Goal: Find specific page/section

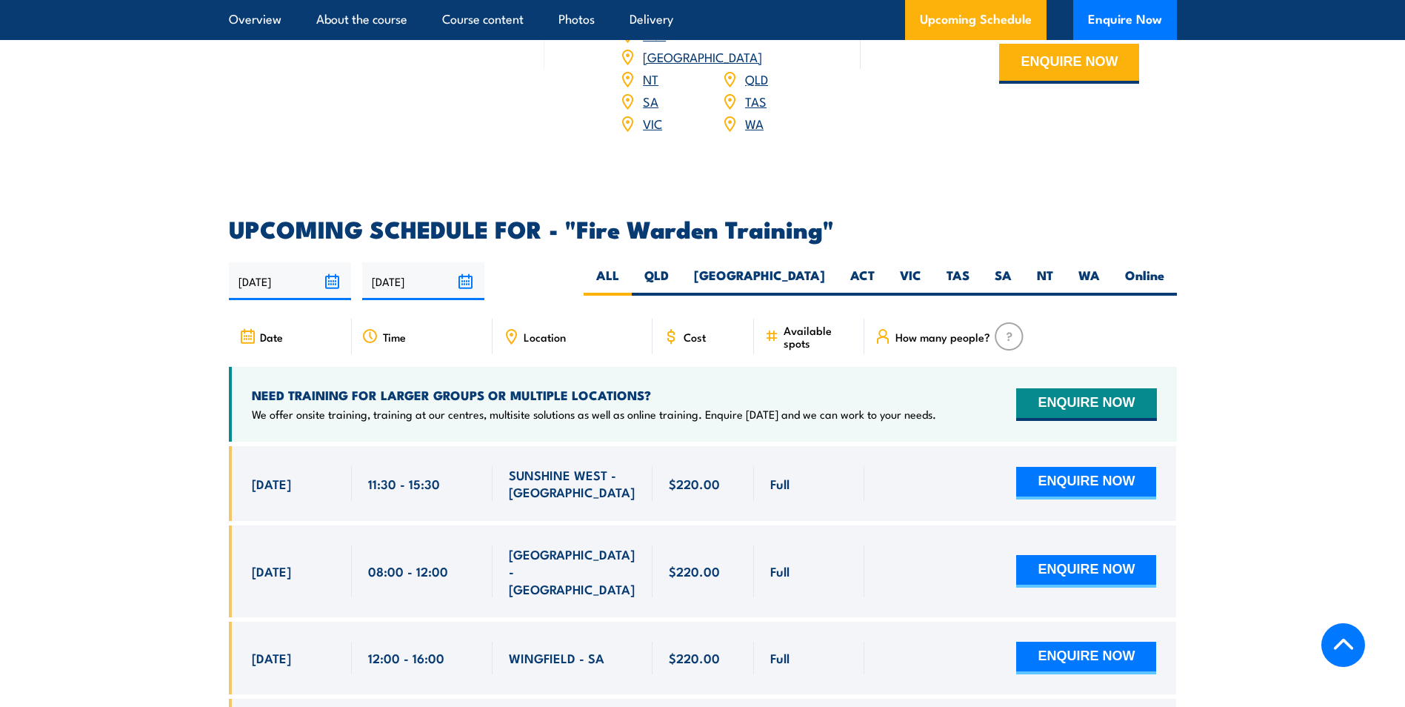
scroll to position [2532, 0]
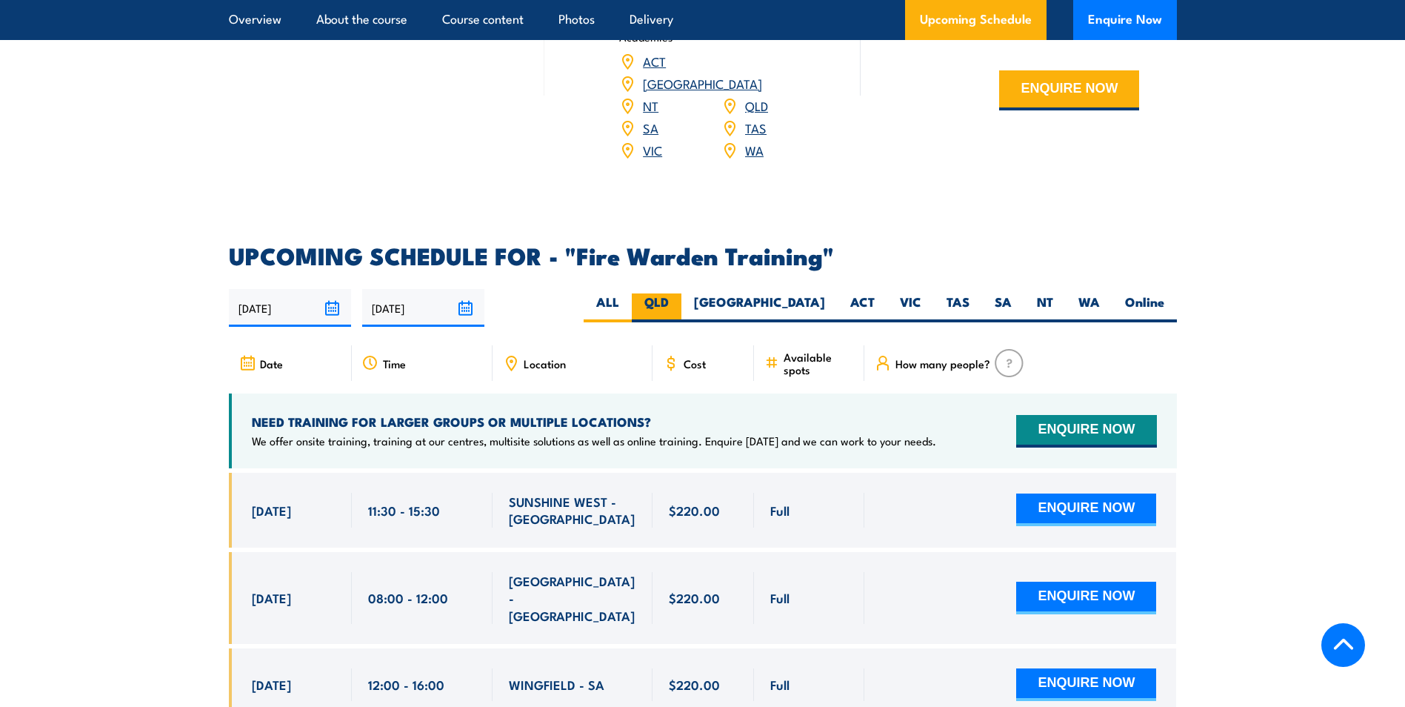
click at [681, 293] on label "QLD" at bounding box center [657, 307] width 50 height 29
click at [678, 293] on input "QLD" at bounding box center [674, 298] width 10 height 10
radio input "true"
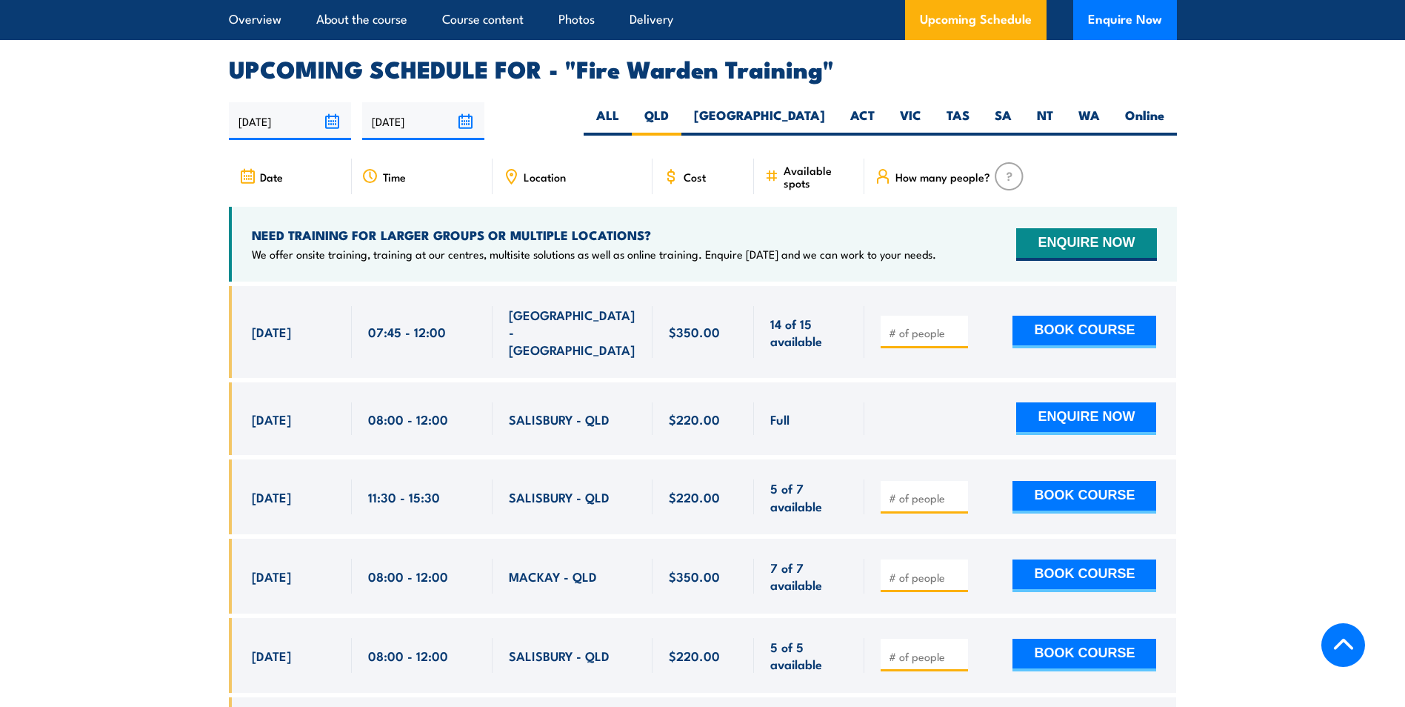
scroll to position [2754, 0]
